Goal: Task Accomplishment & Management: Complete application form

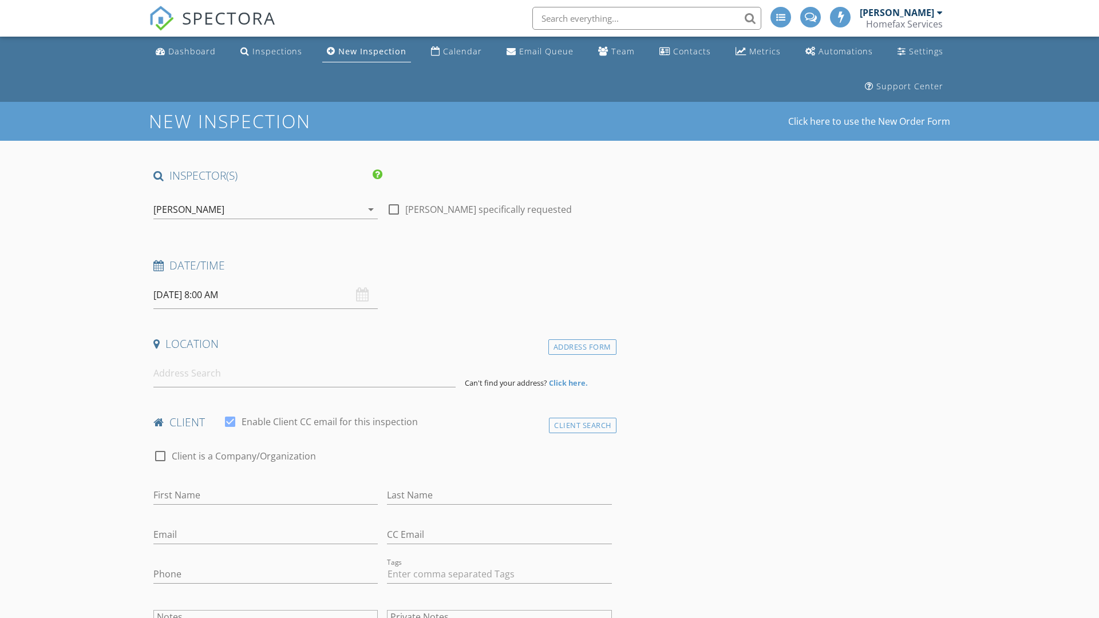
click at [266, 295] on input "[DATE] 8:00 AM" at bounding box center [265, 295] width 224 height 28
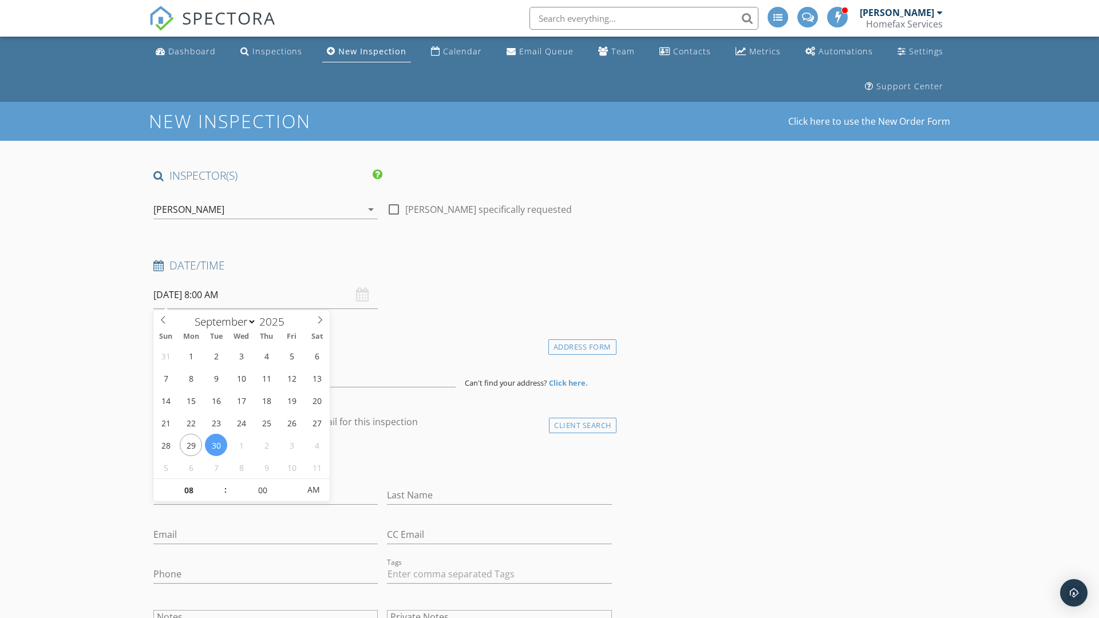
select select "9"
click at [276, 321] on input "2025" at bounding box center [275, 321] width 38 height 15
type input "2025"
type input "[DATE] 8:00 AM"
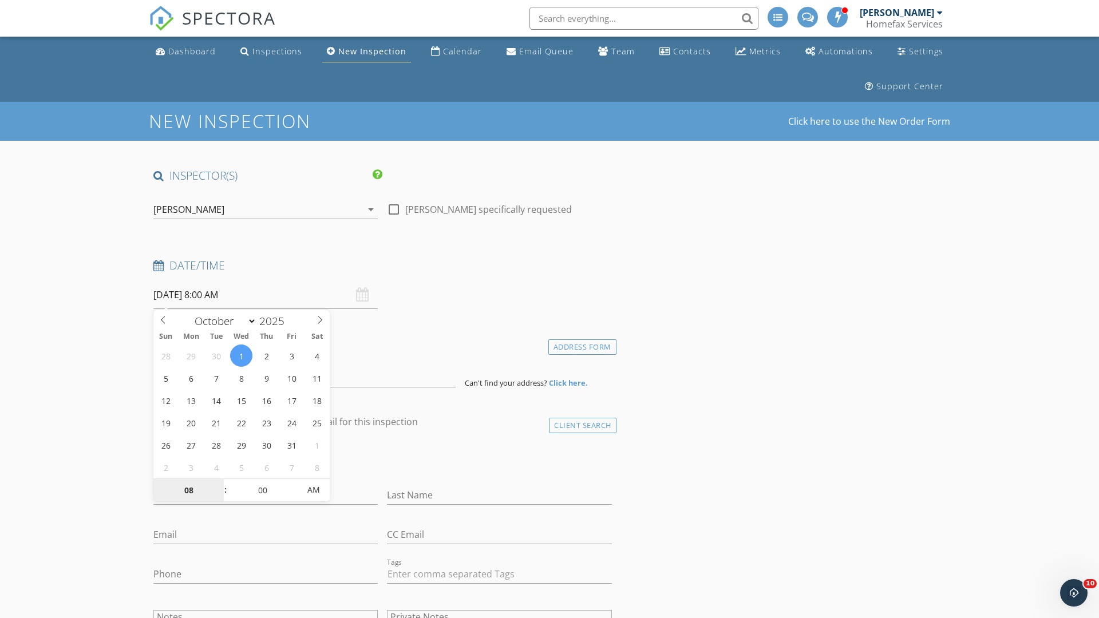
click at [188, 490] on input "08" at bounding box center [188, 490] width 70 height 23
click at [262, 489] on input "00" at bounding box center [262, 489] width 70 height 23
type input "01"
type input "[DATE] 1:00 AM"
type input "00"
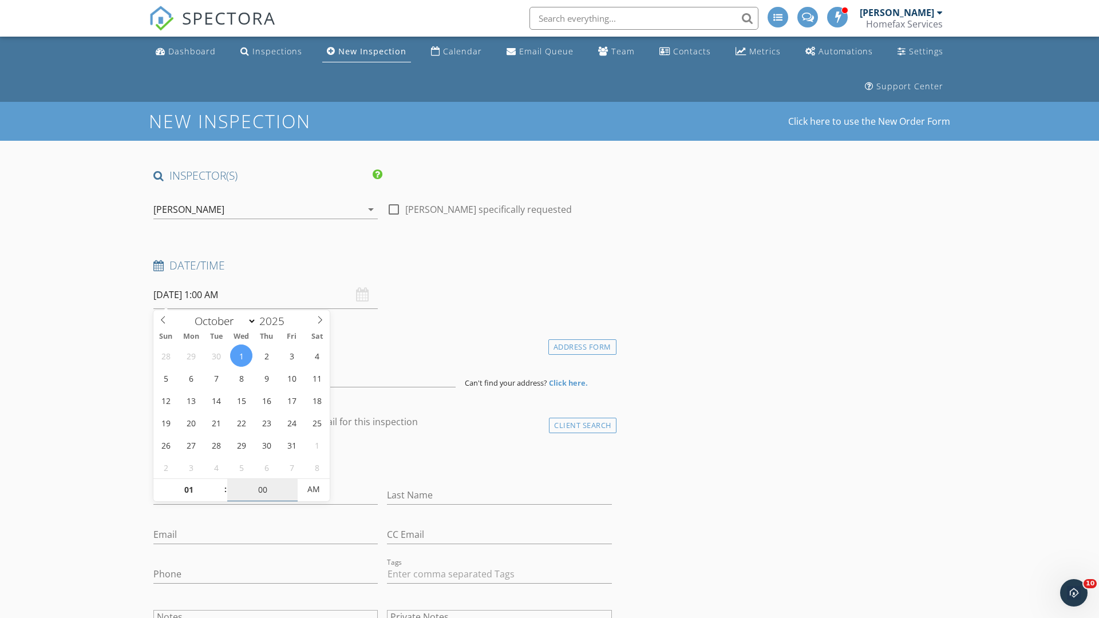
click at [314, 489] on span "AM" at bounding box center [313, 489] width 31 height 23
type input "[DATE] 1:00 PM"
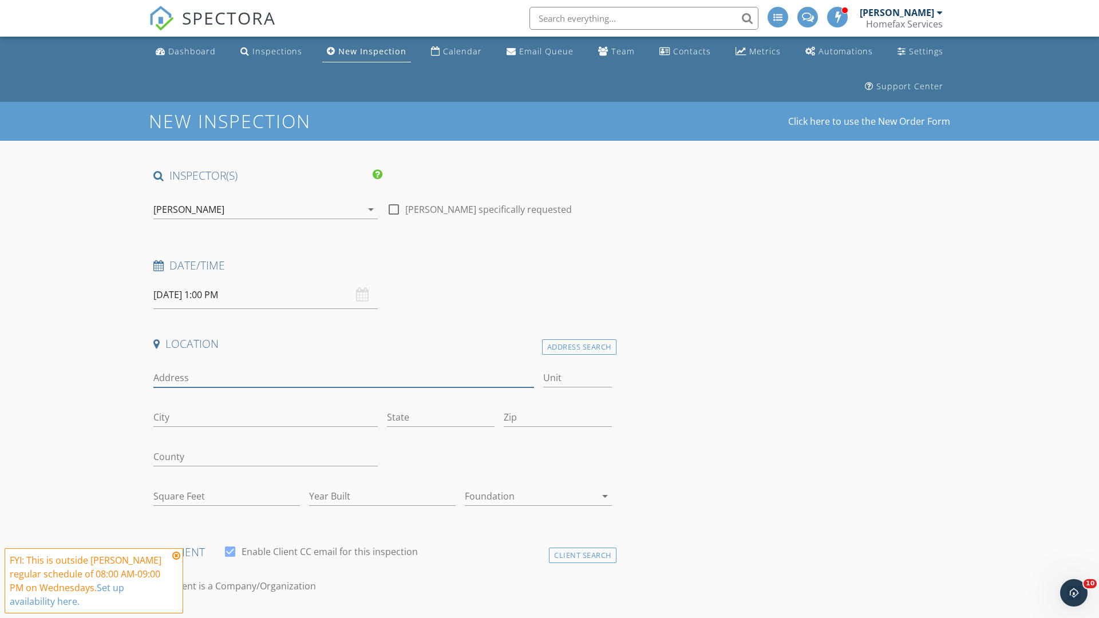
click at [343, 378] on input "Address" at bounding box center [343, 378] width 381 height 19
type input "[STREET_ADDRESS]"
click at [266, 417] on input "City" at bounding box center [265, 417] width 224 height 19
type input "Bloomington"
click at [441, 417] on input "State" at bounding box center [441, 417] width 108 height 19
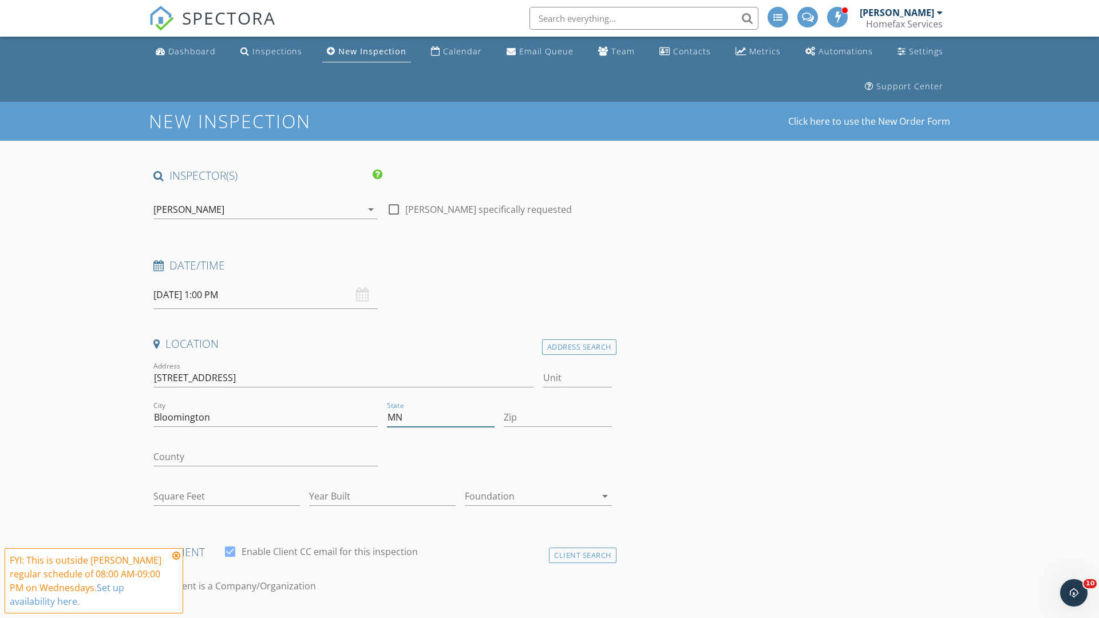
type input "MN"
click at [557, 417] on input "Zip" at bounding box center [558, 417] width 108 height 19
type input "55431"
click at [266, 616] on input "First Name" at bounding box center [265, 625] width 224 height 19
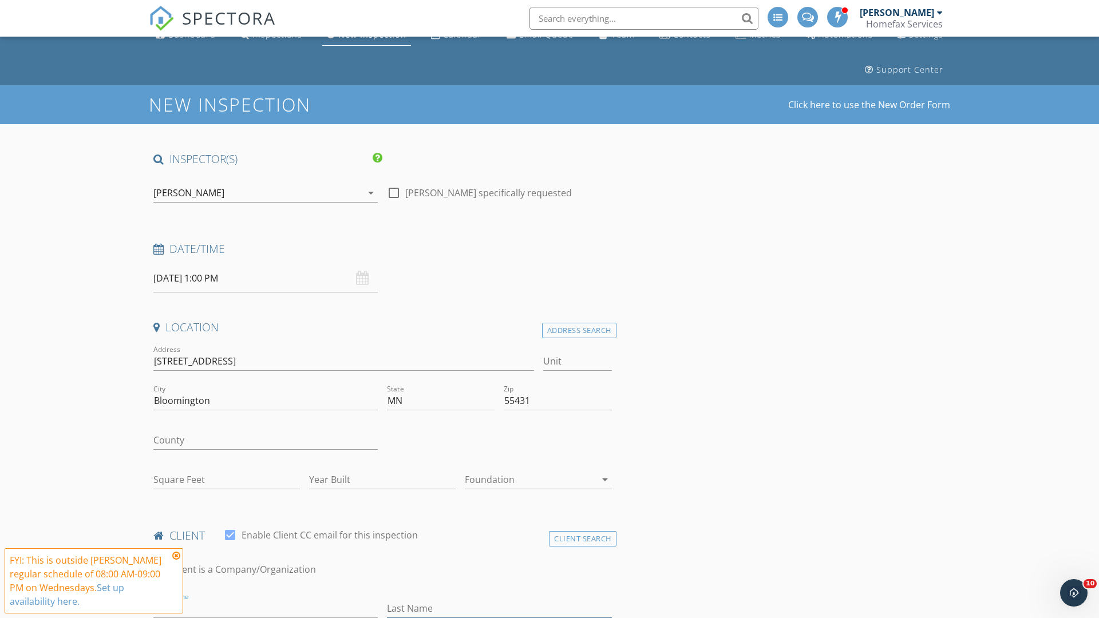
click at [499, 608] on input "Last Name" at bounding box center [499, 608] width 224 height 19
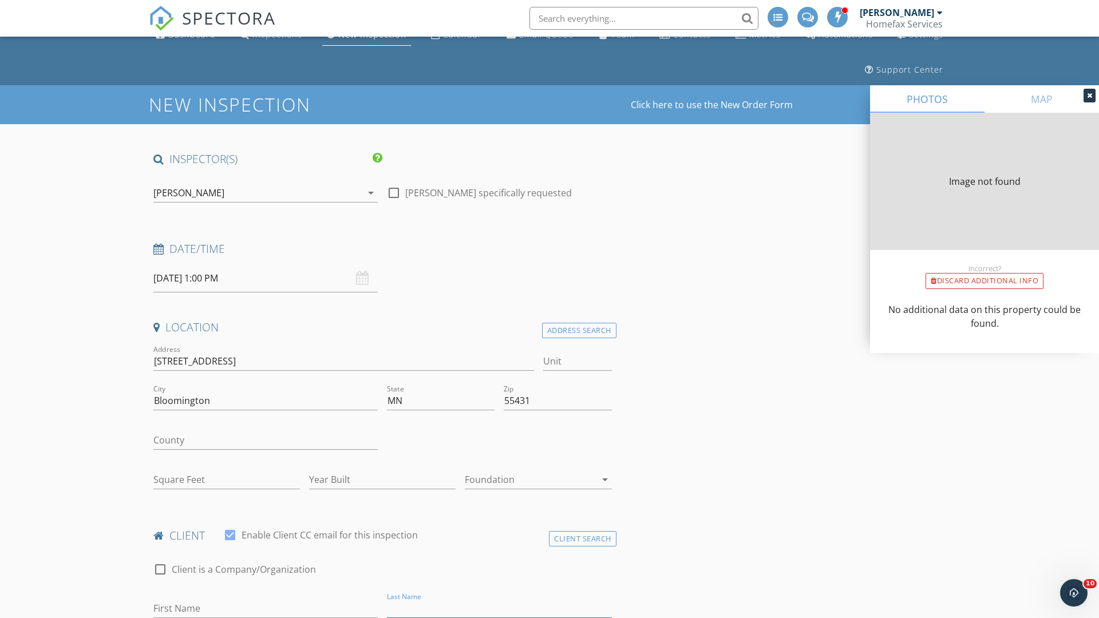
type input "983"
type input "1958"
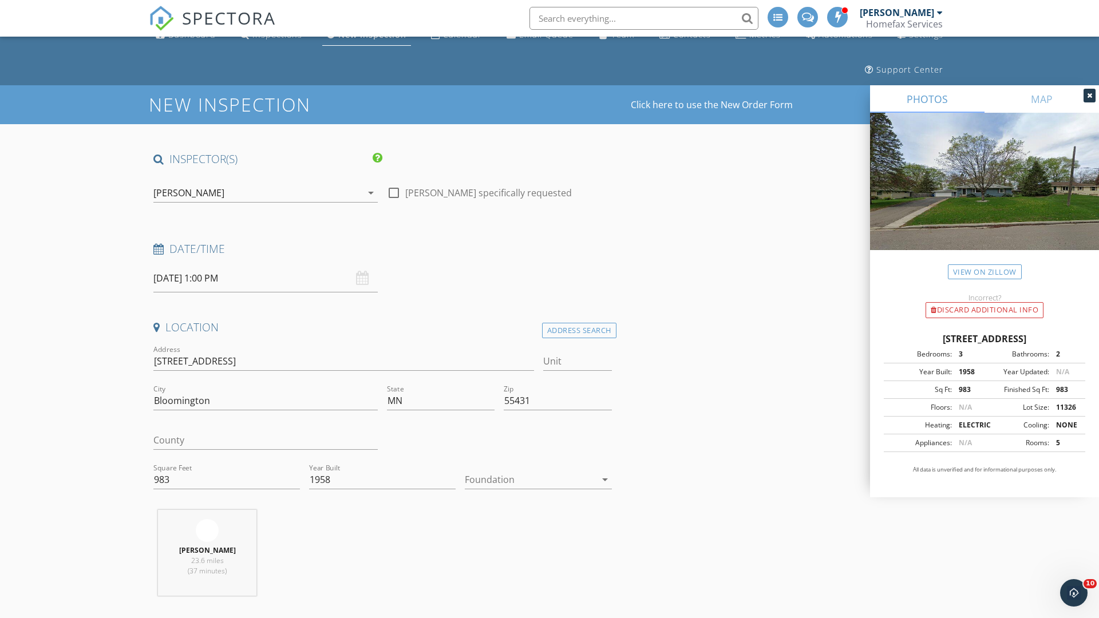
scroll to position [460, 0]
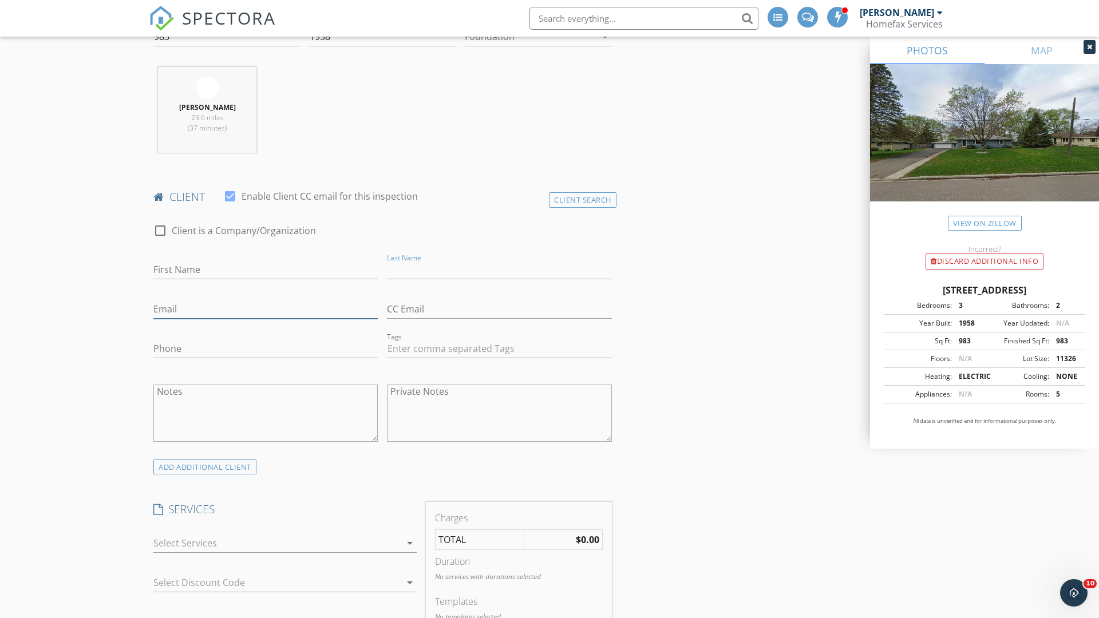
click at [266, 309] on input "Email" at bounding box center [265, 309] width 224 height 19
click at [266, 349] on input "Phone" at bounding box center [265, 348] width 224 height 19
click at [277, 546] on div at bounding box center [276, 546] width 247 height 18
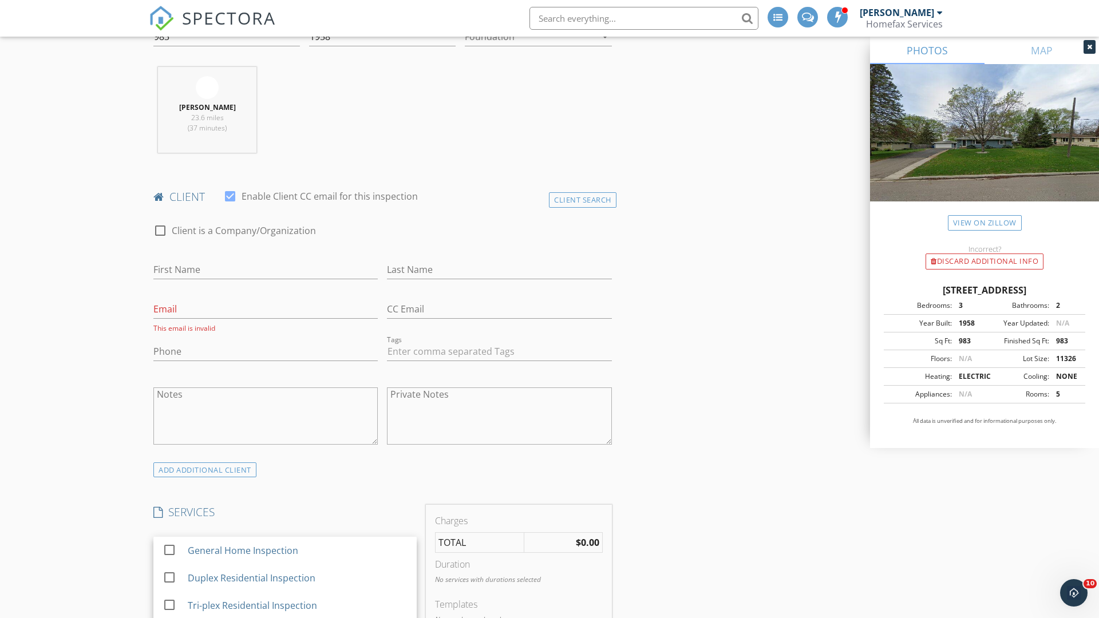
click at [297, 551] on div "General Home Inspection" at bounding box center [298, 550] width 220 height 23
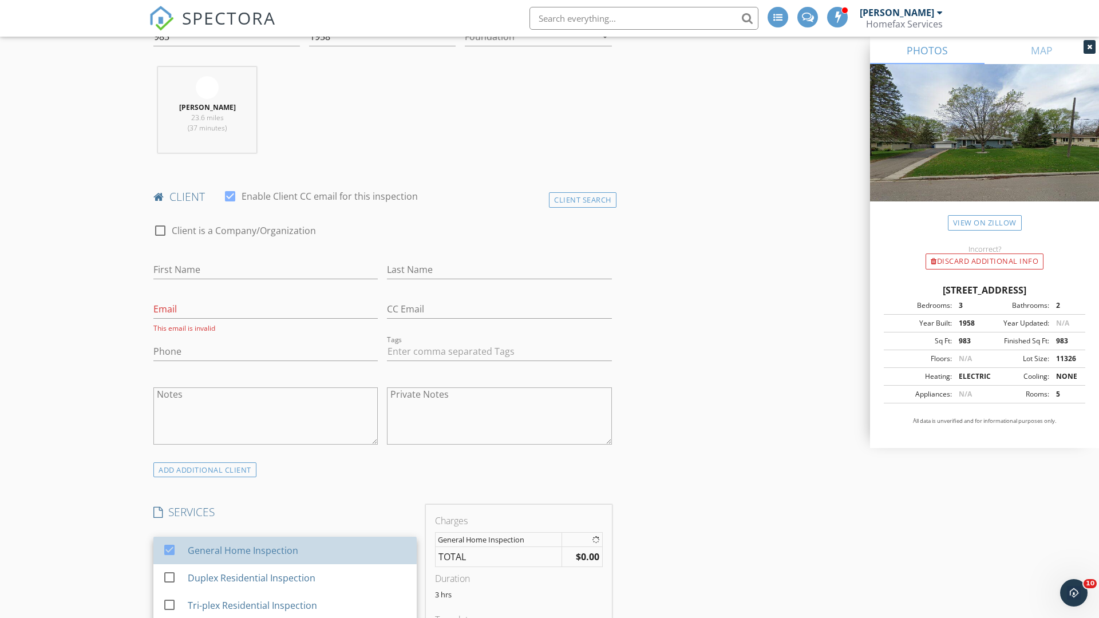
checkbox input "false"
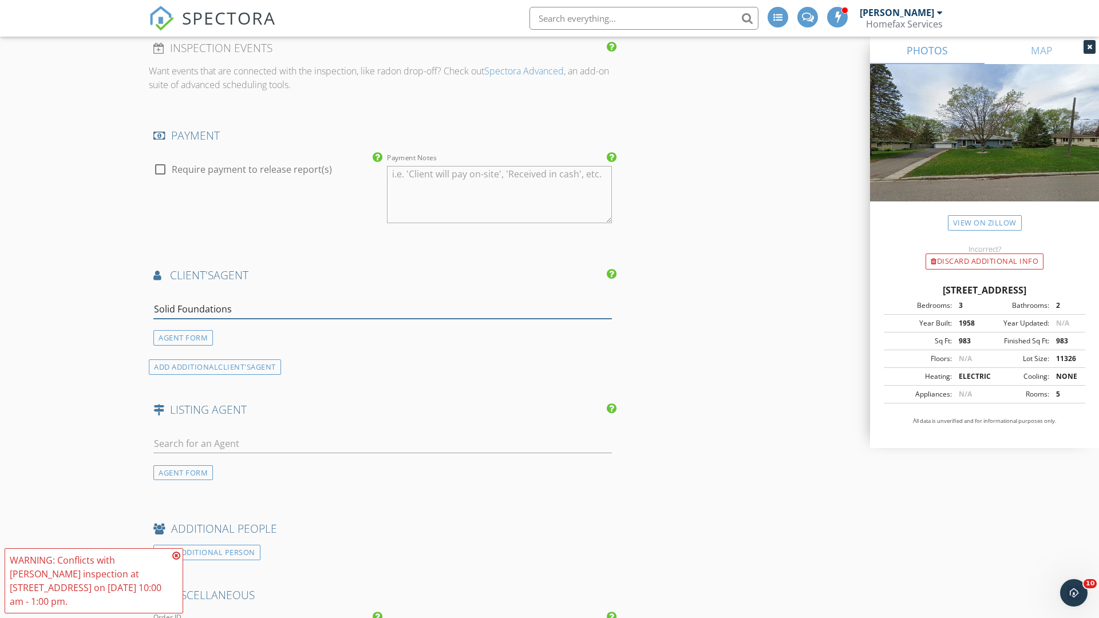
type input "Solid Foundations*"
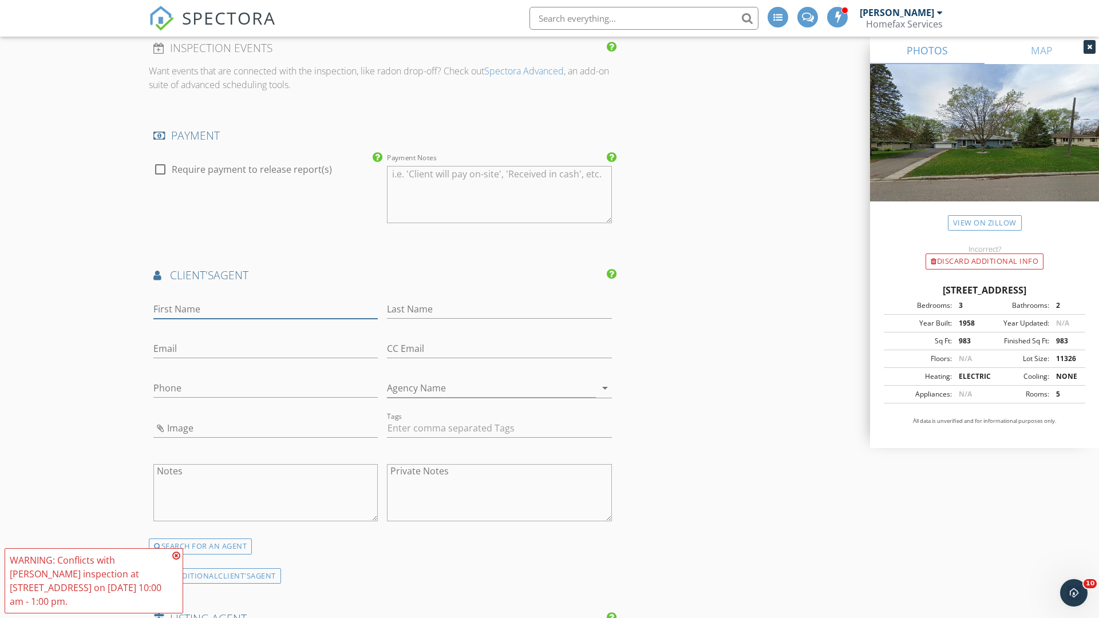
click at [266, 309] on input "First Name" at bounding box center [265, 309] width 224 height 19
type input "[PERSON_NAME]"
click at [499, 309] on input "text" at bounding box center [499, 309] width 224 height 19
type input "Cutter"
click at [266, 349] on input "text" at bounding box center [265, 348] width 224 height 19
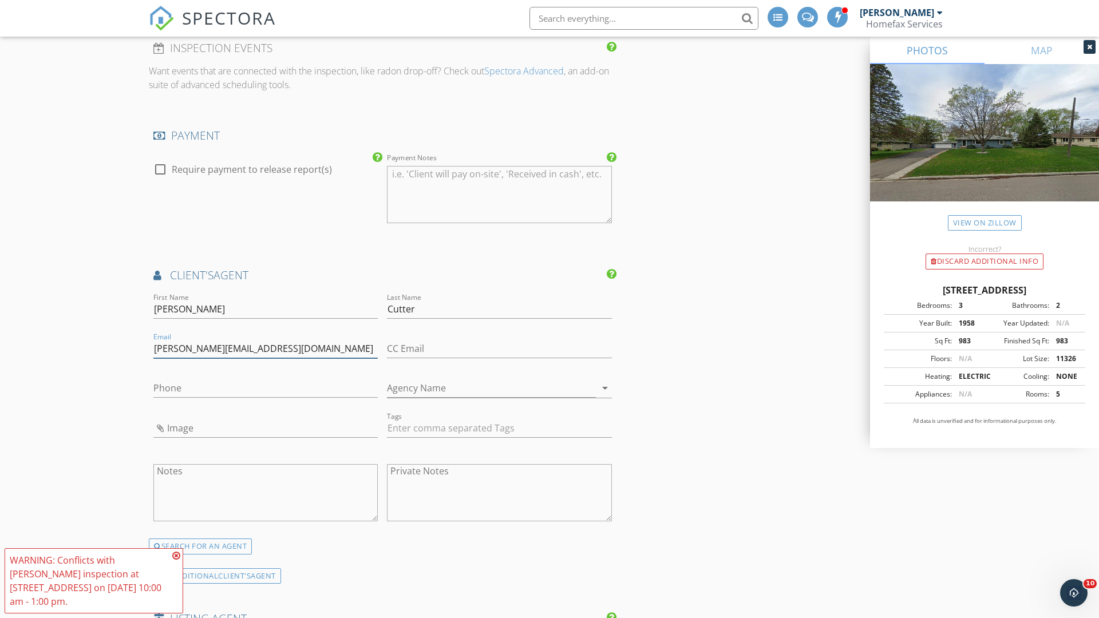
type input "[PERSON_NAME][EMAIL_ADDRESS][DOMAIN_NAME]"
click at [266, 388] on input "text" at bounding box center [265, 388] width 224 height 19
type input "[PHONE_NUMBER]"
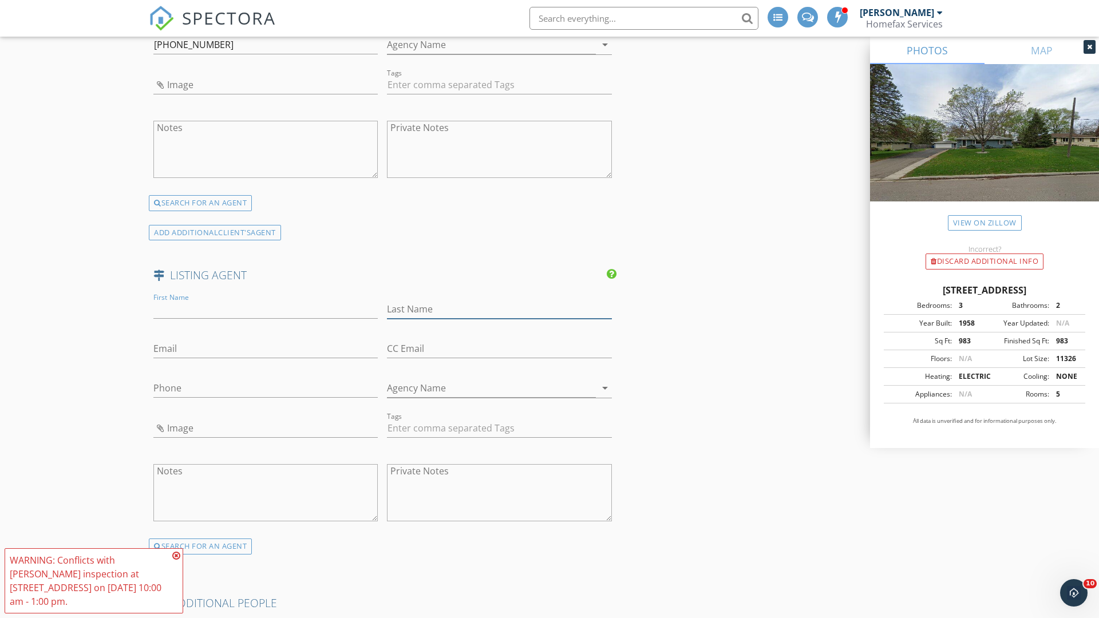
click at [499, 309] on input "text" at bounding box center [499, 309] width 224 height 19
click at [266, 349] on input "text" at bounding box center [265, 348] width 224 height 19
click at [266, 388] on input "text" at bounding box center [265, 388] width 224 height 19
